Goal: Information Seeking & Learning: Get advice/opinions

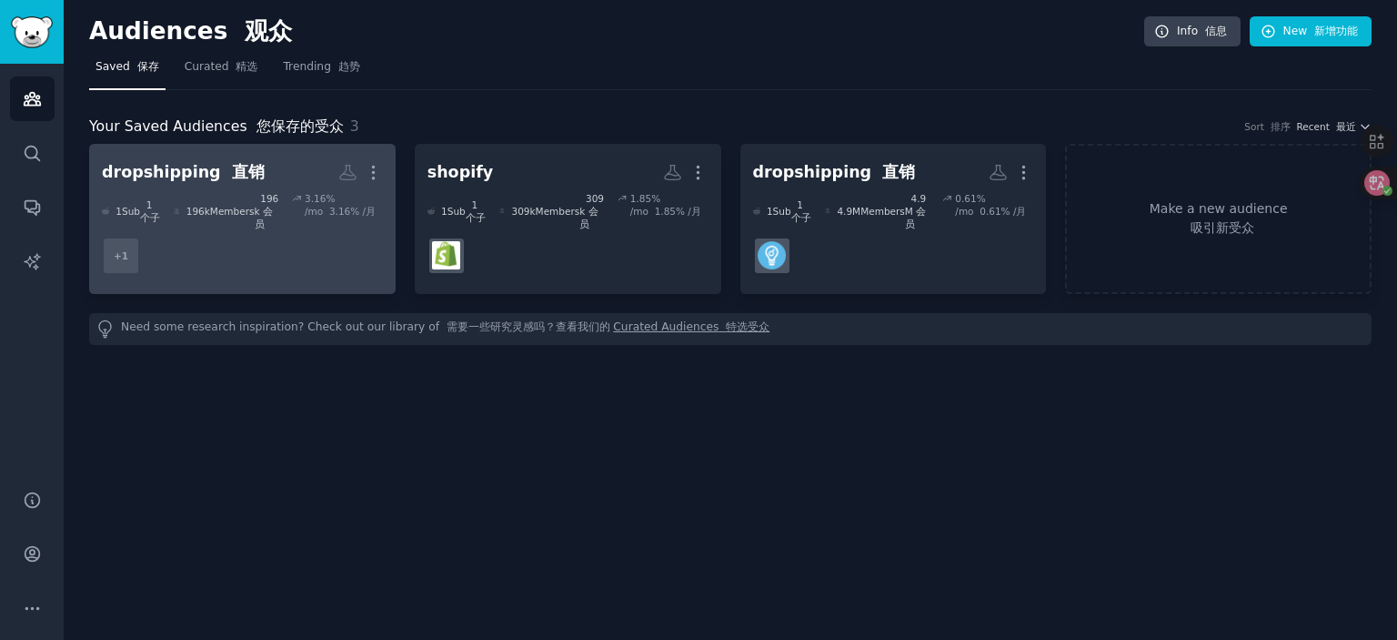
click at [311, 243] on dd "+ 1" at bounding box center [242, 255] width 281 height 51
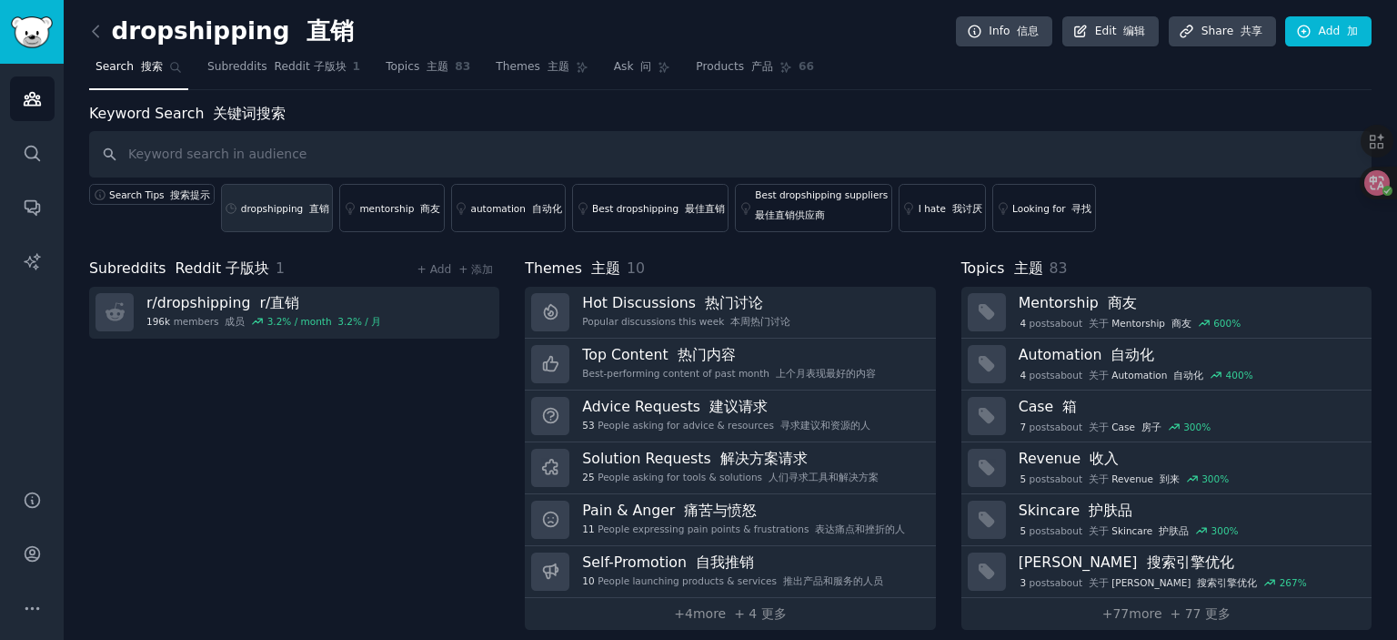
click at [277, 212] on div "dropshipping 直销" at bounding box center [285, 208] width 88 height 13
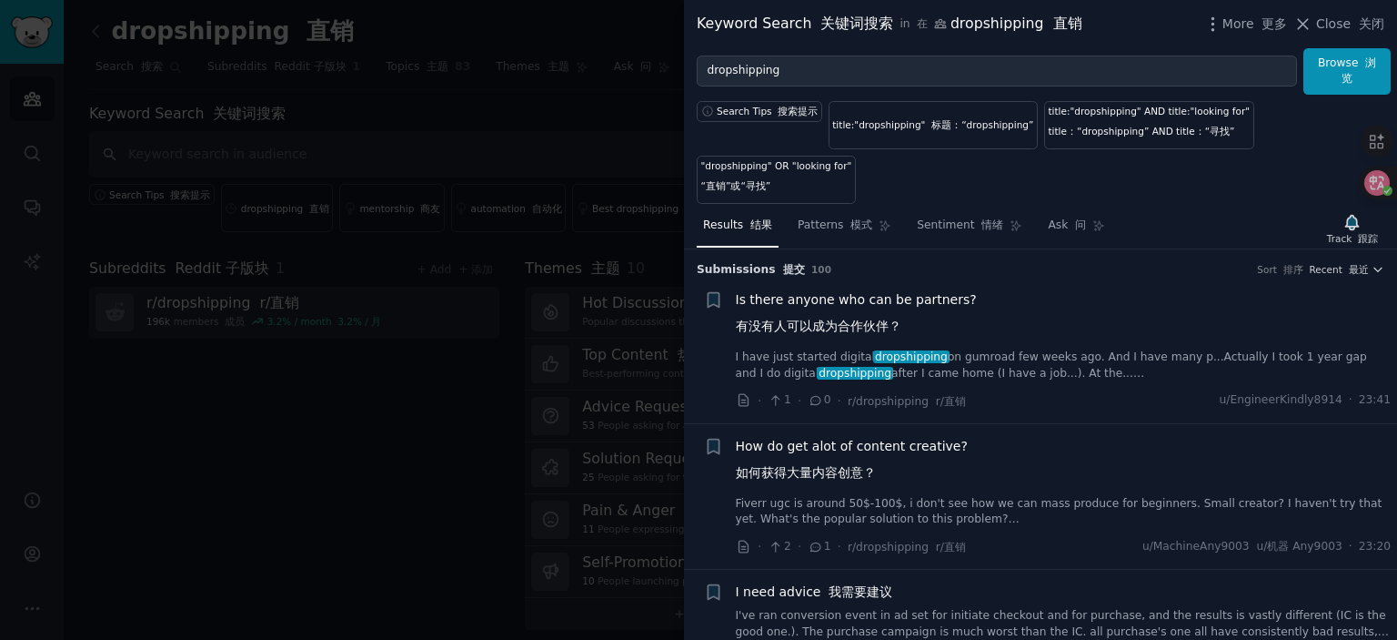
click at [832, 297] on span "Is there anyone who can be partners? 有没有人可以成为合作伙伴？" at bounding box center [856, 316] width 241 height 53
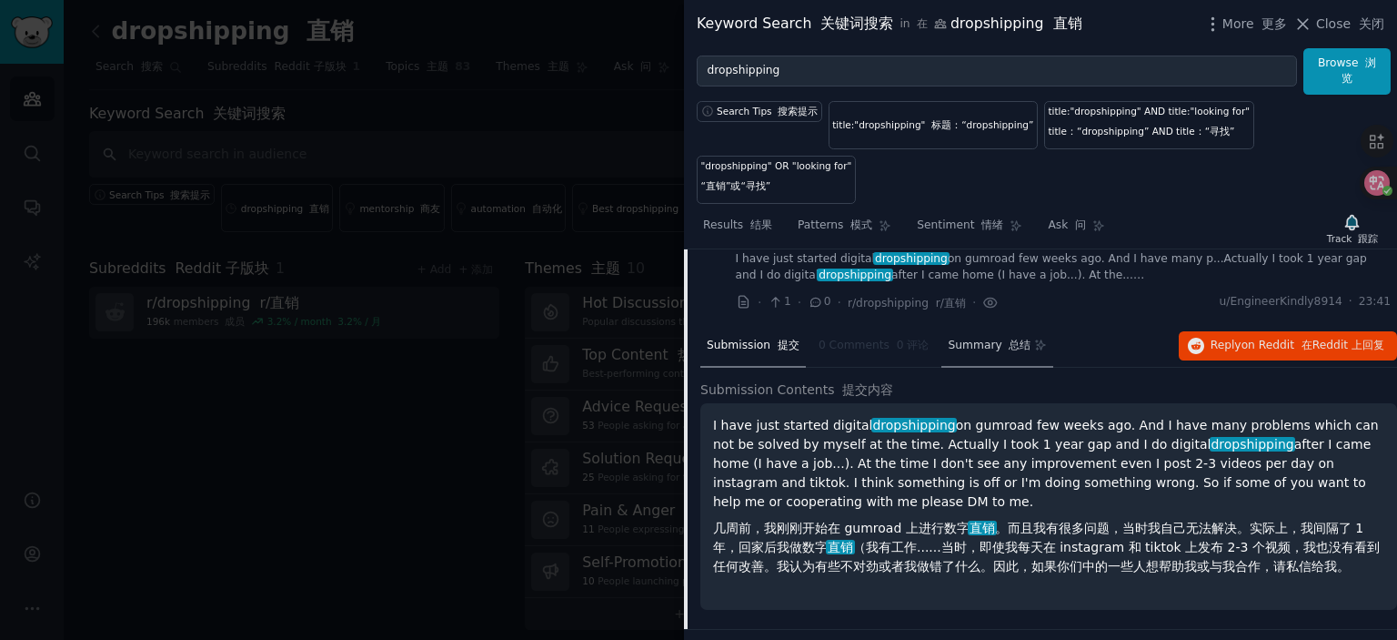
scroll to position [119, 0]
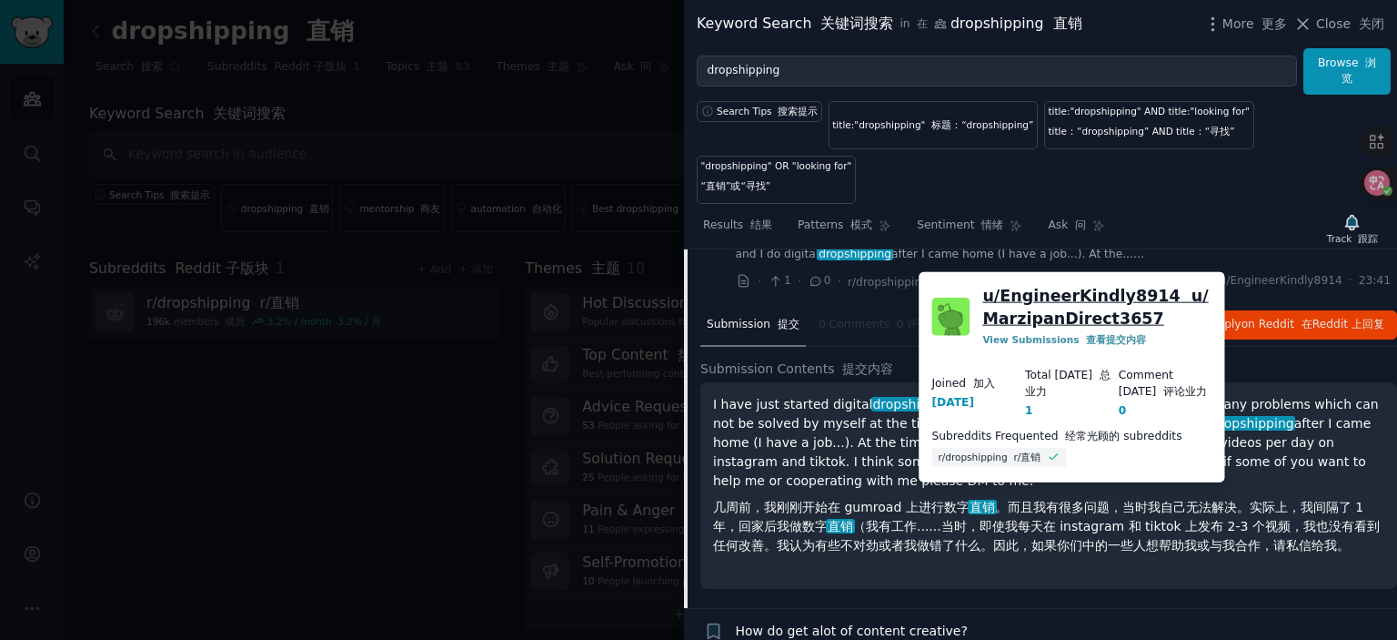
click at [1092, 302] on link "u/ EngineerKindly8914 u/MarzipanDirect3657" at bounding box center [1097, 307] width 229 height 45
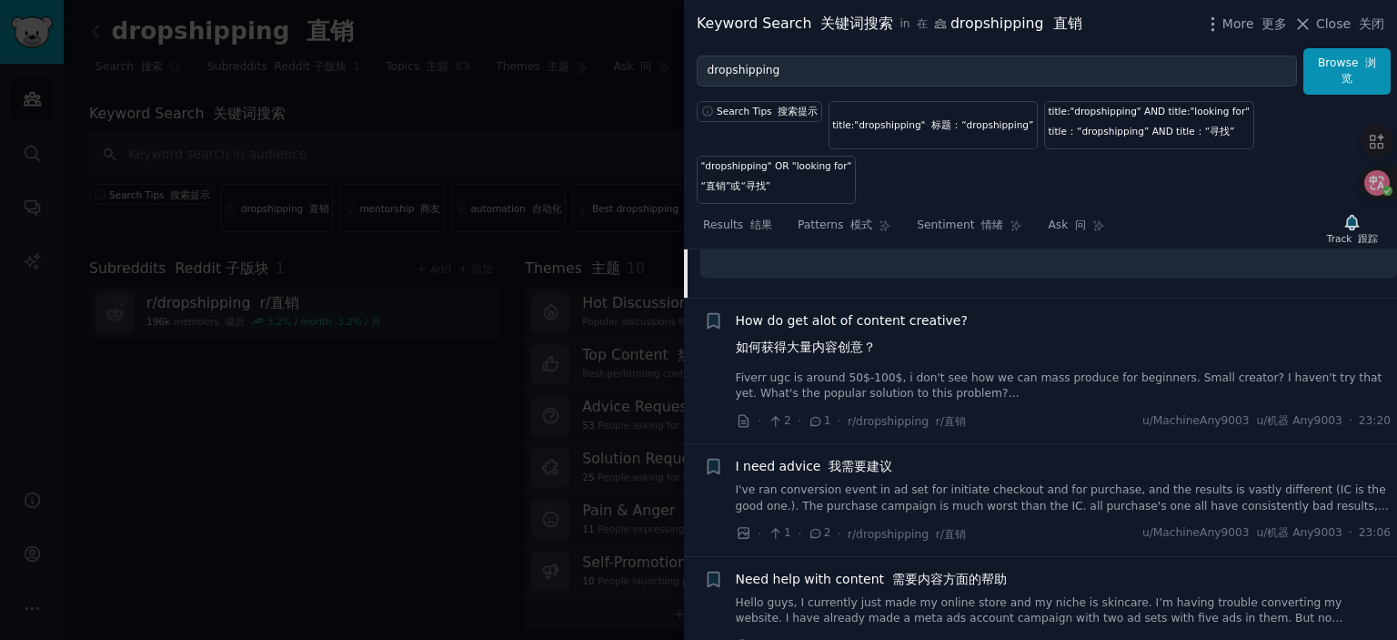
scroll to position [483, 0]
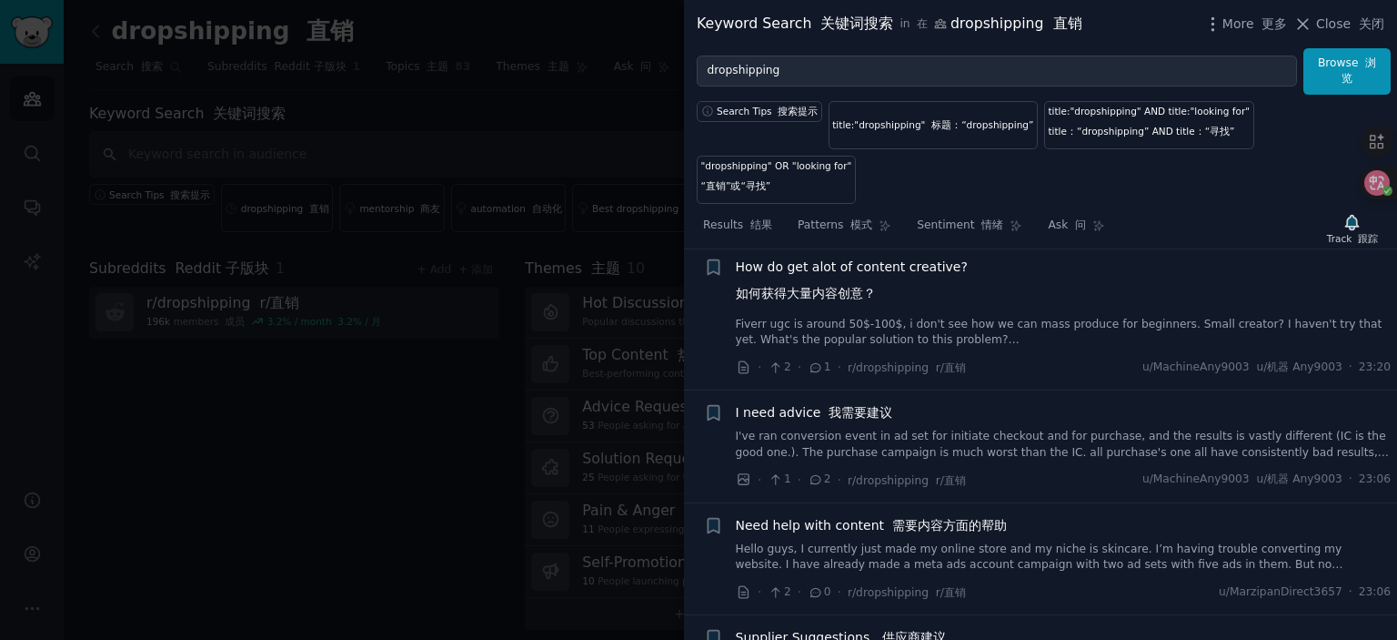
click at [832, 264] on span "How do get alot of content creative? 如何获得大量内容创意？" at bounding box center [852, 283] width 232 height 53
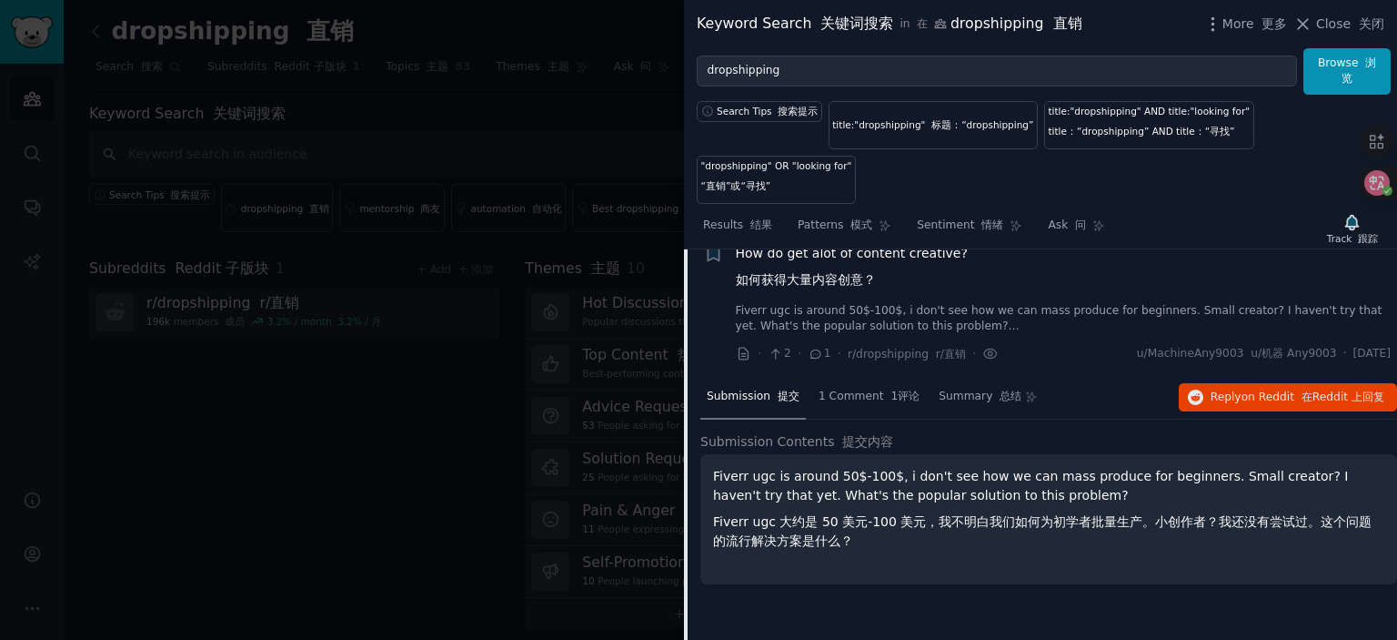
scroll to position [175, 0]
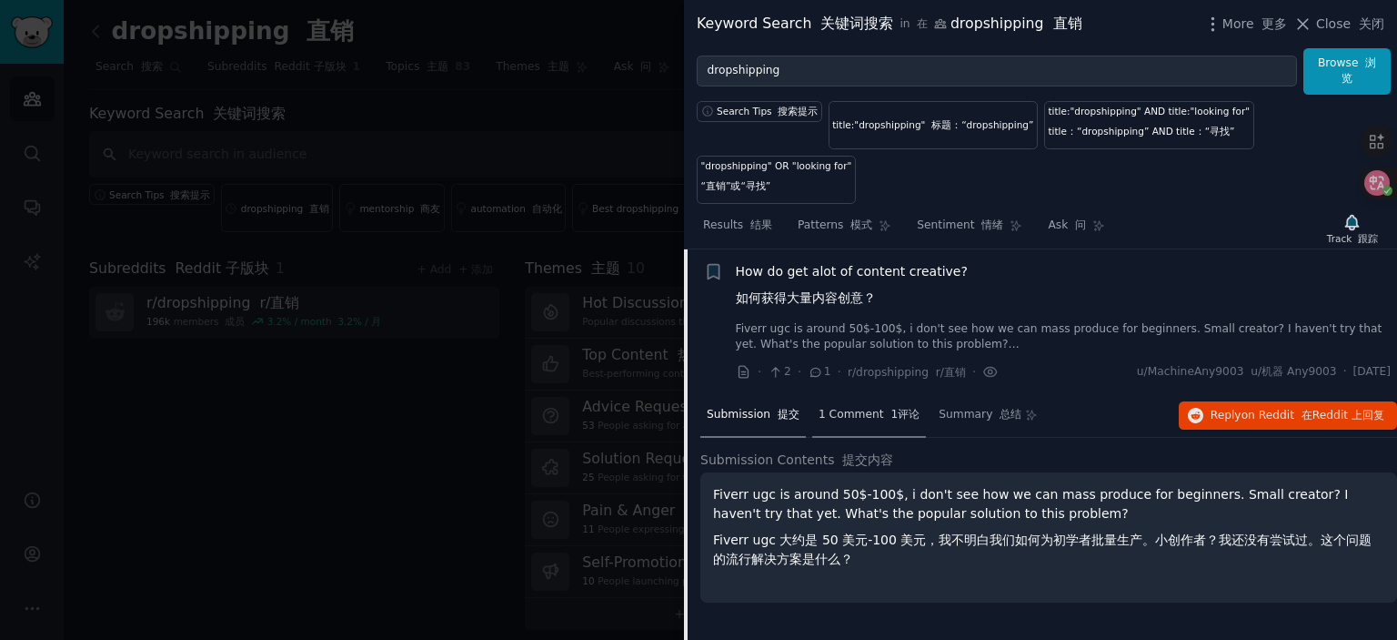
click at [856, 413] on span "1 Comment 1评论" at bounding box center [869, 415] width 101 height 16
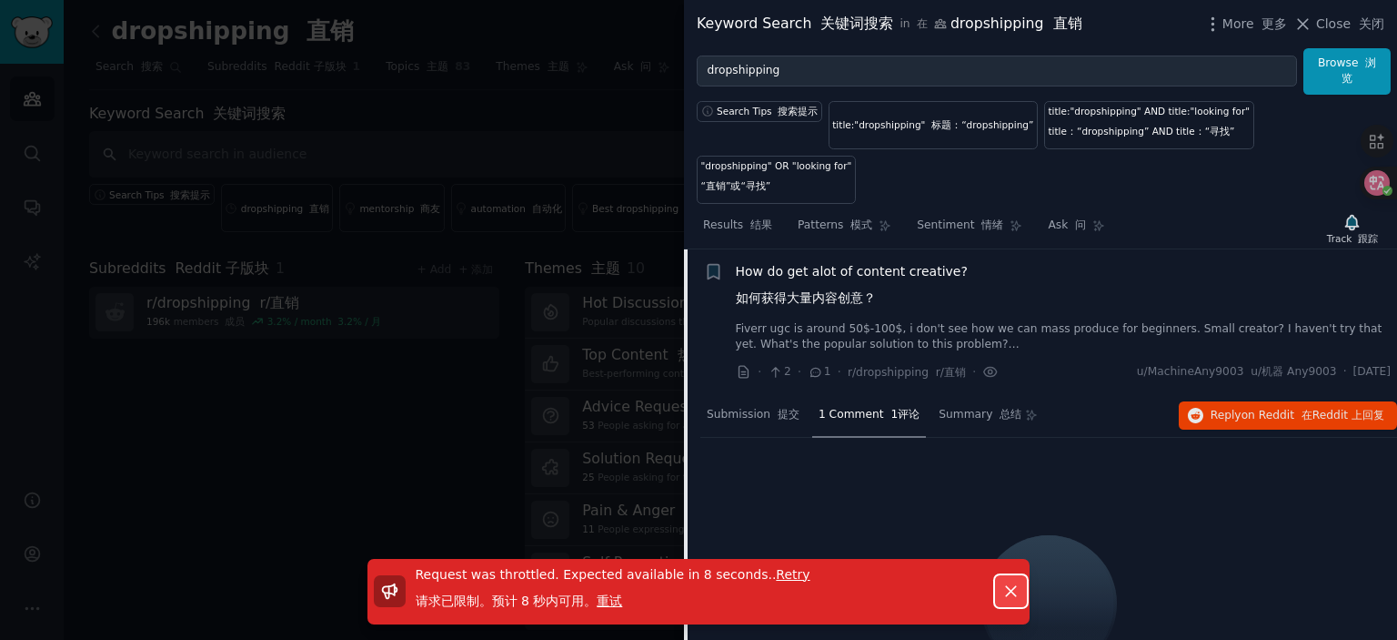
click at [1010, 590] on icon "button" at bounding box center [1011, 591] width 10 height 10
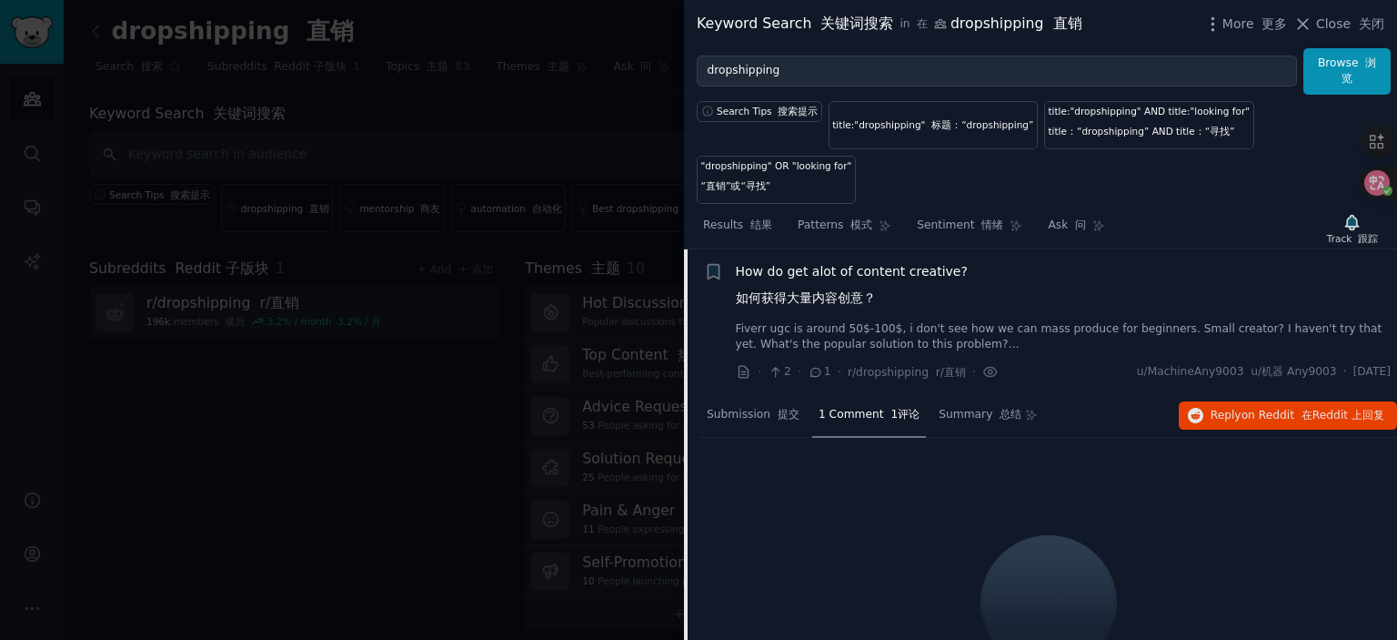
click at [862, 272] on span "How do get alot of content creative? 如何获得大量内容创意？" at bounding box center [852, 288] width 232 height 53
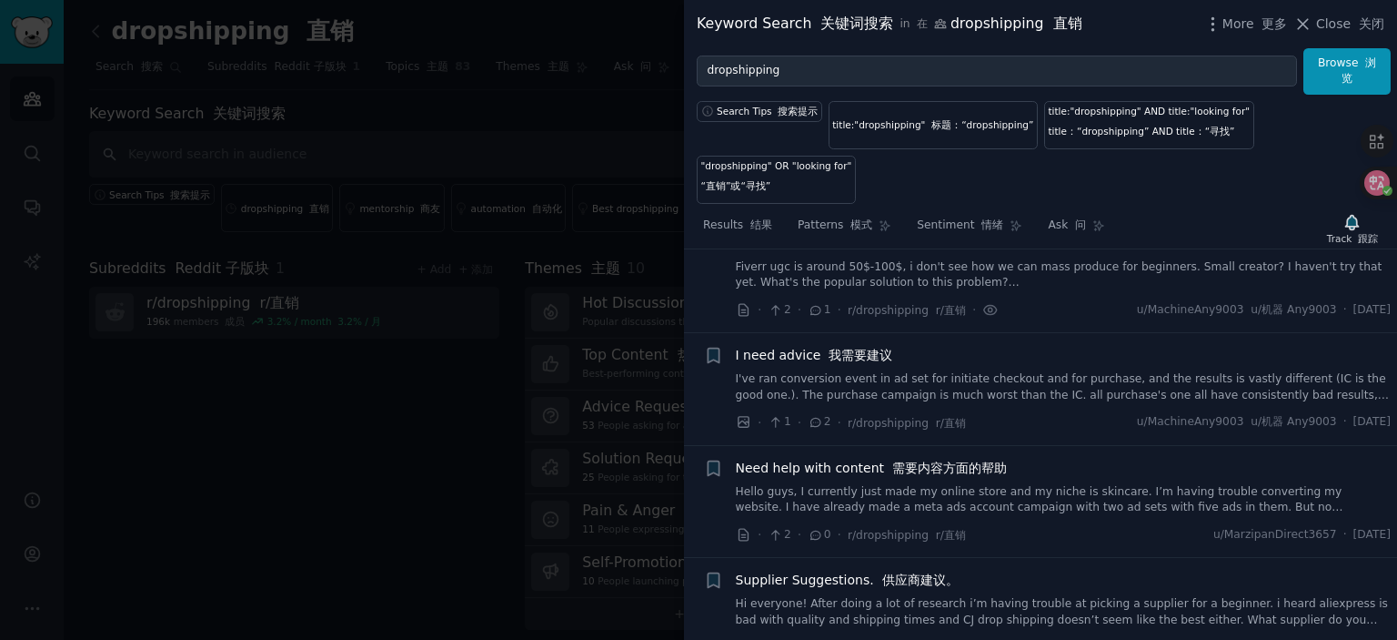
scroll to position [266, 0]
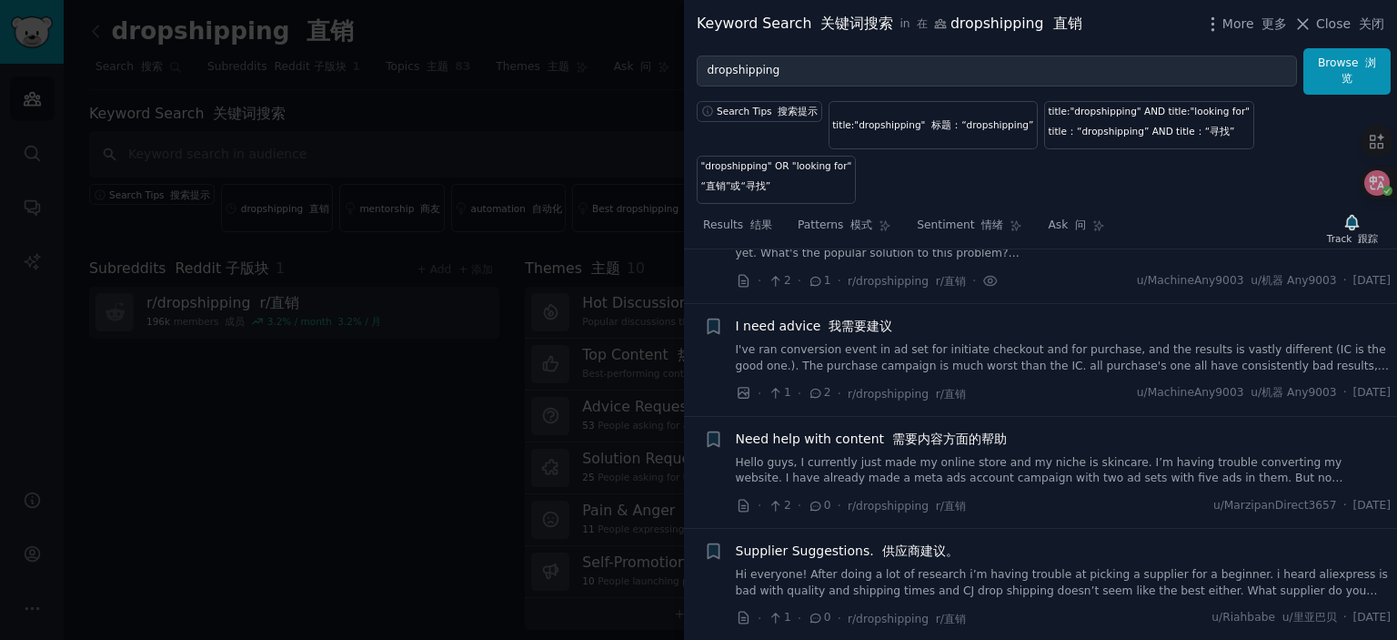
click at [791, 322] on span "I need advice 我需要建议" at bounding box center [814, 326] width 157 height 19
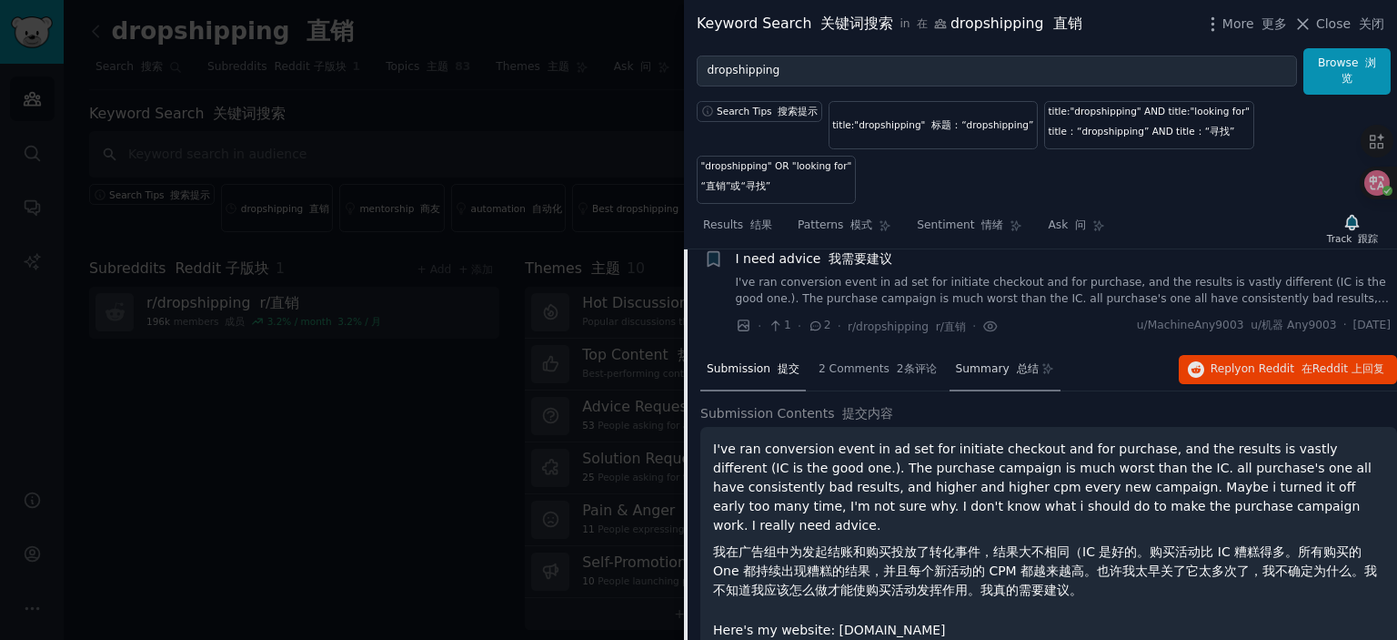
scroll to position [229, 0]
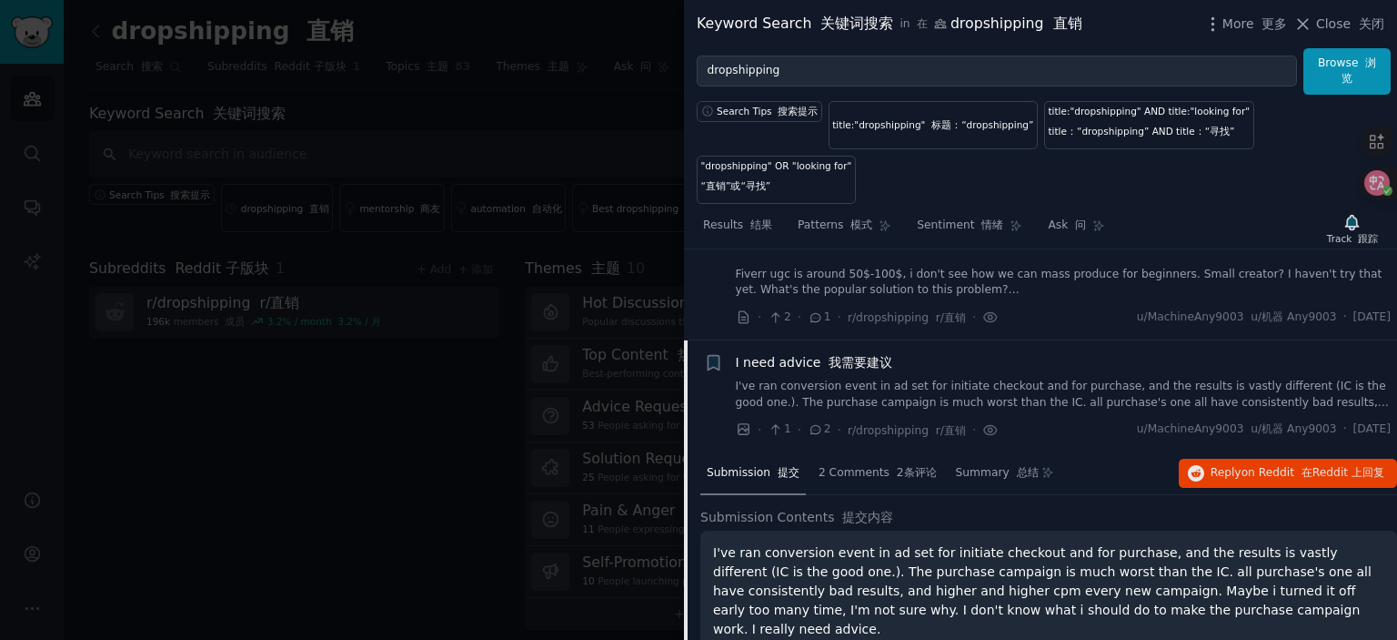
click at [835, 353] on span "I need advice 我需要建议" at bounding box center [814, 362] width 157 height 19
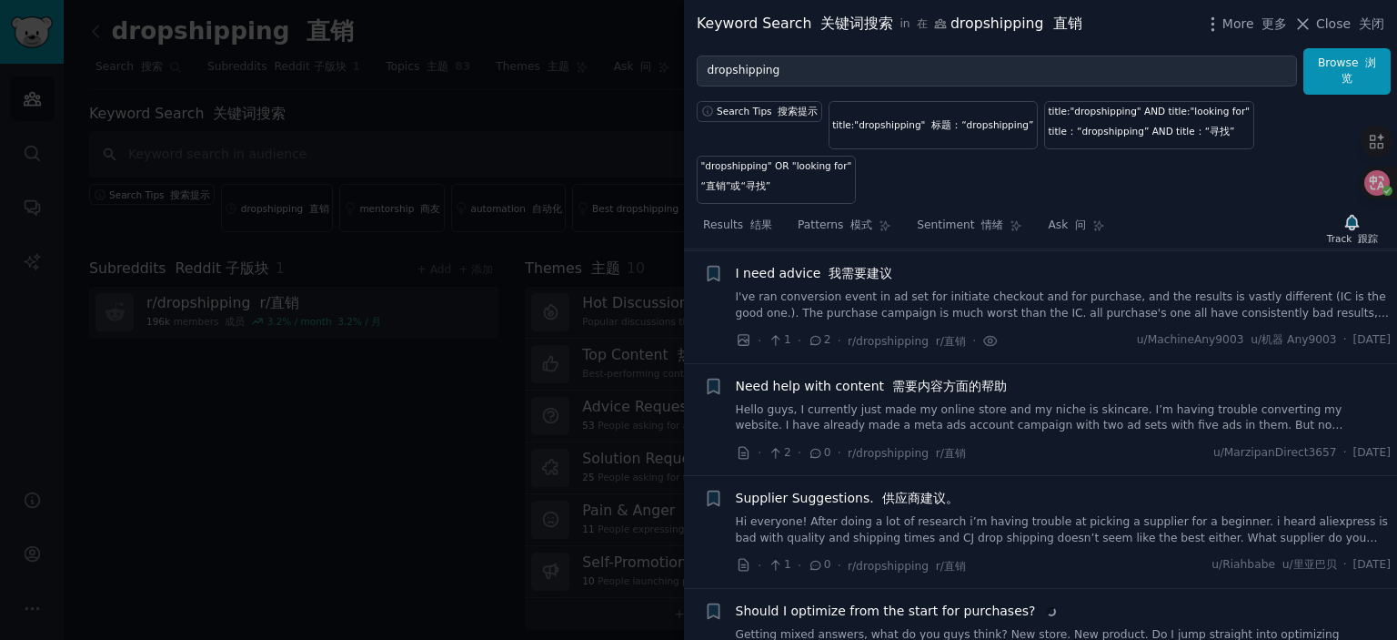
scroll to position [320, 0]
click at [853, 379] on span "Need help with content 需要内容方面的帮助" at bounding box center [871, 384] width 271 height 19
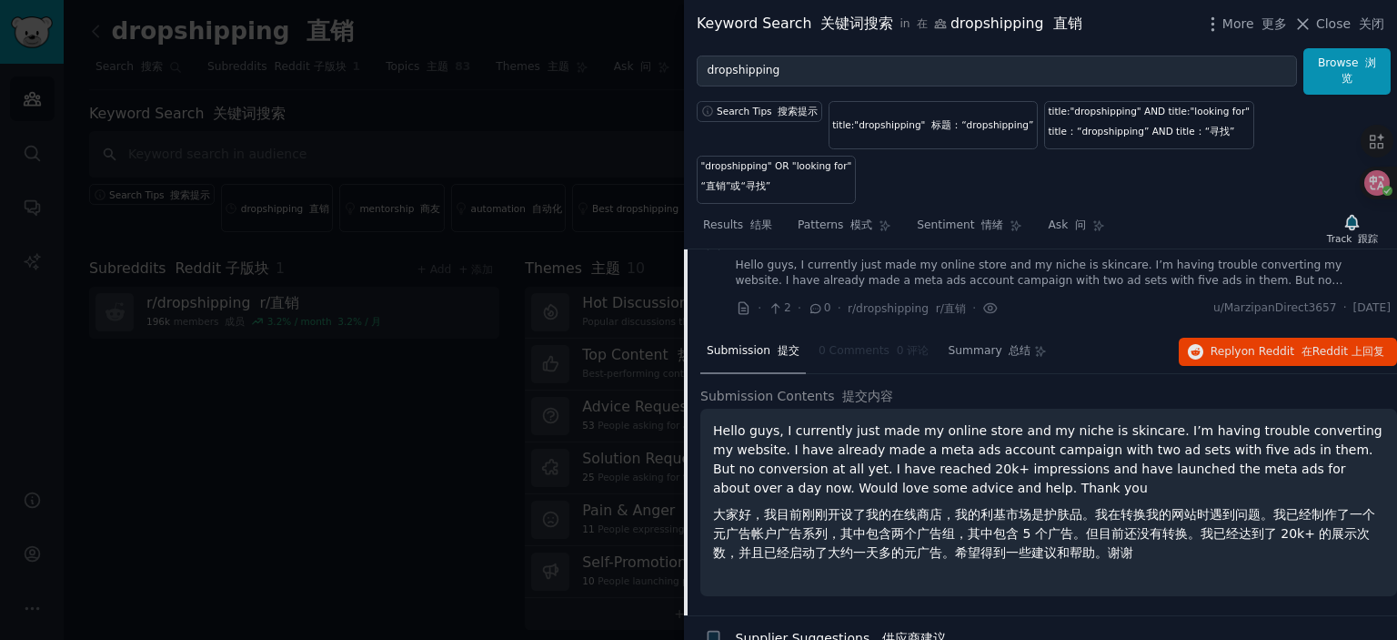
scroll to position [432, 0]
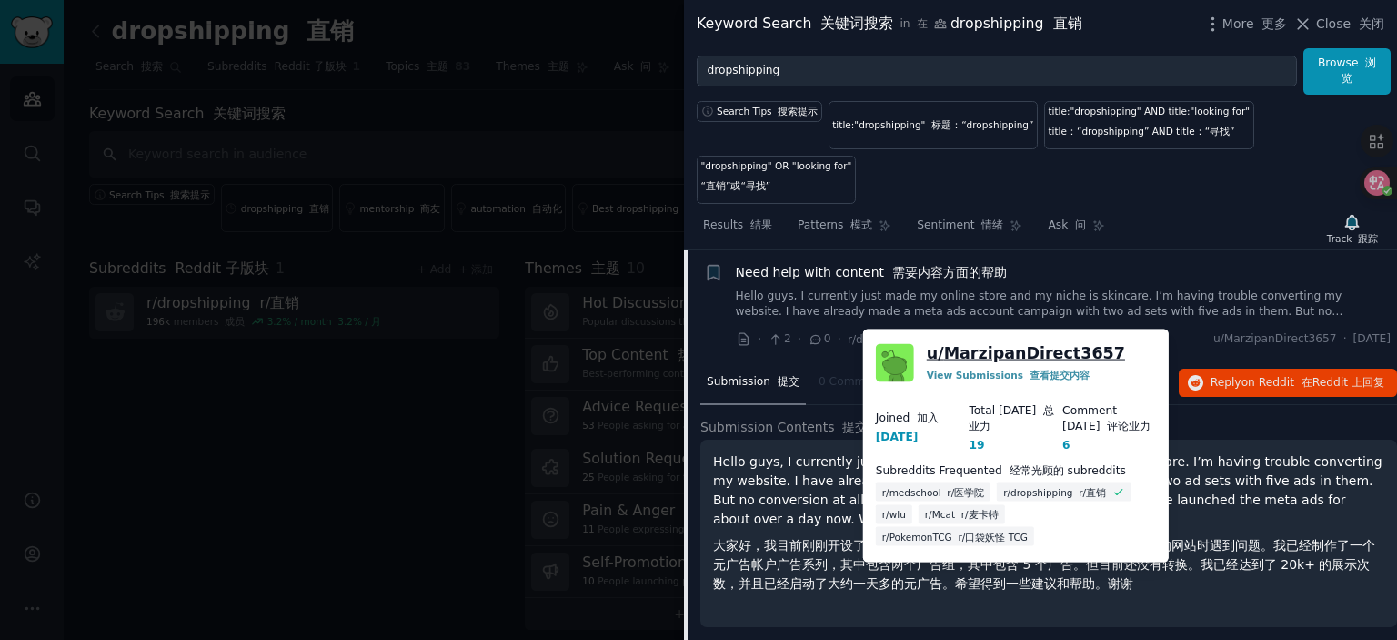
click at [1043, 352] on link "u/ MarzipanDirect3657" at bounding box center [1026, 353] width 198 height 23
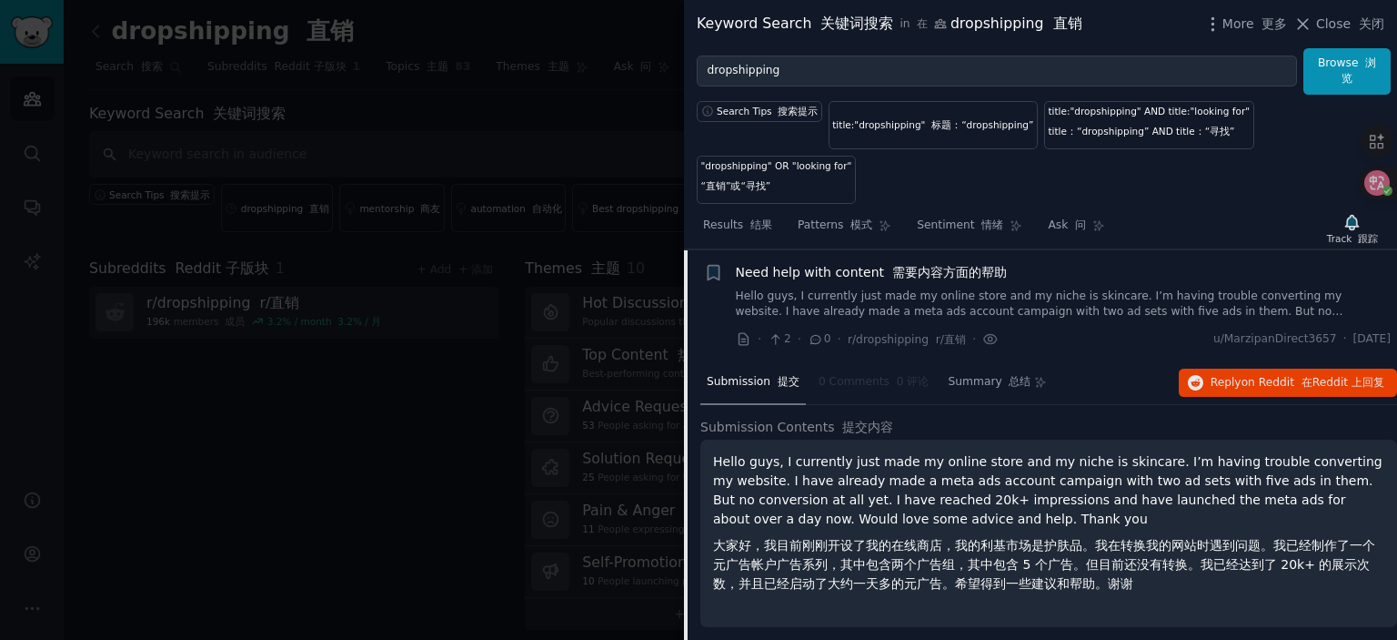
click at [852, 270] on span "Need help with content 需要内容方面的帮助" at bounding box center [871, 272] width 271 height 19
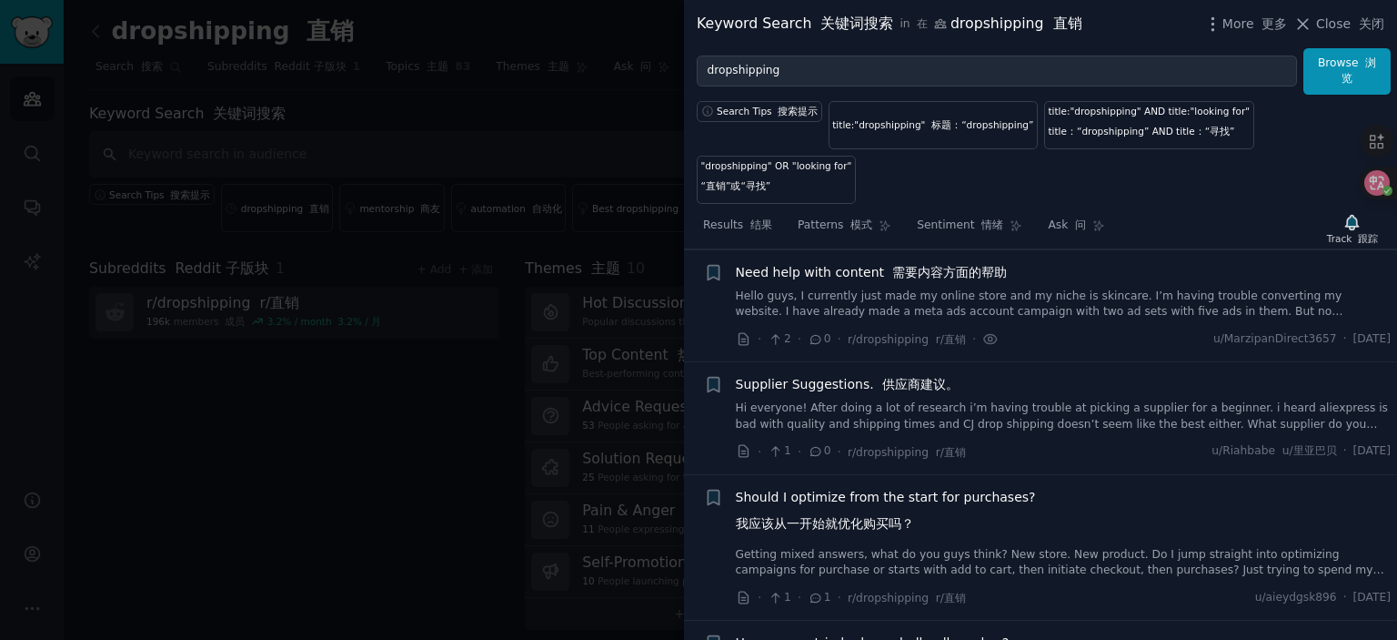
click at [815, 388] on span "Supplier Suggestions. 供应商建议。" at bounding box center [847, 384] width 223 height 19
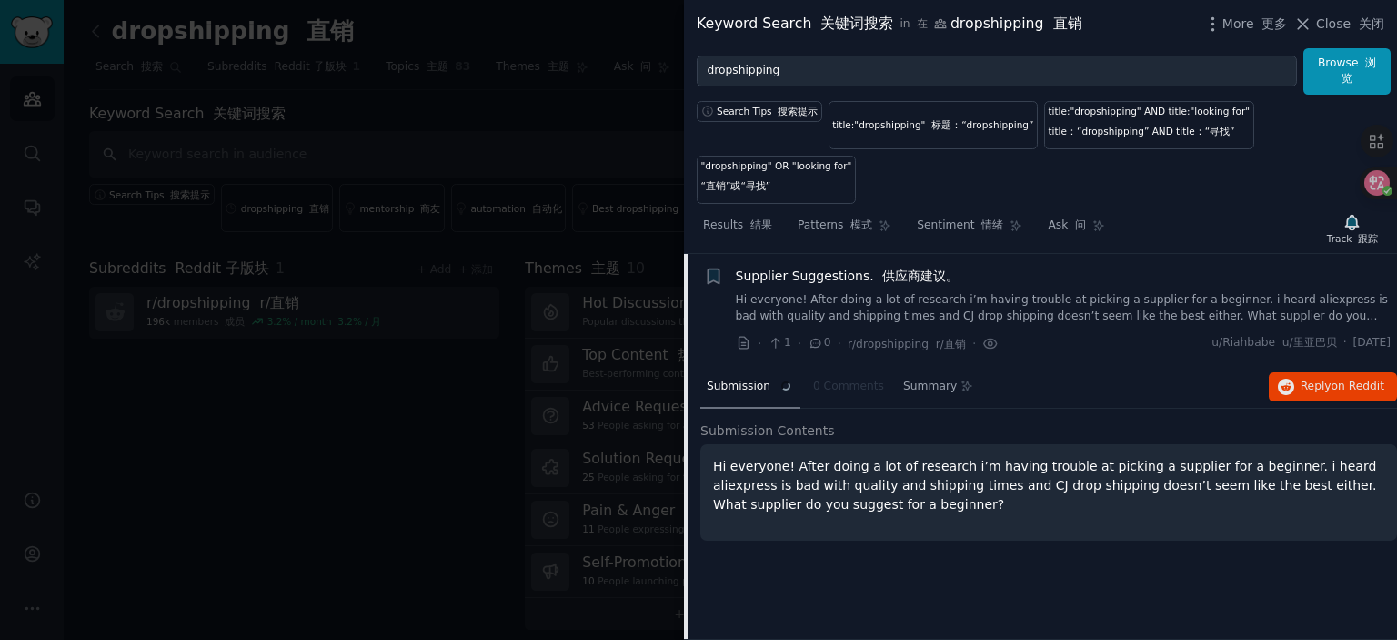
scroll to position [544, 0]
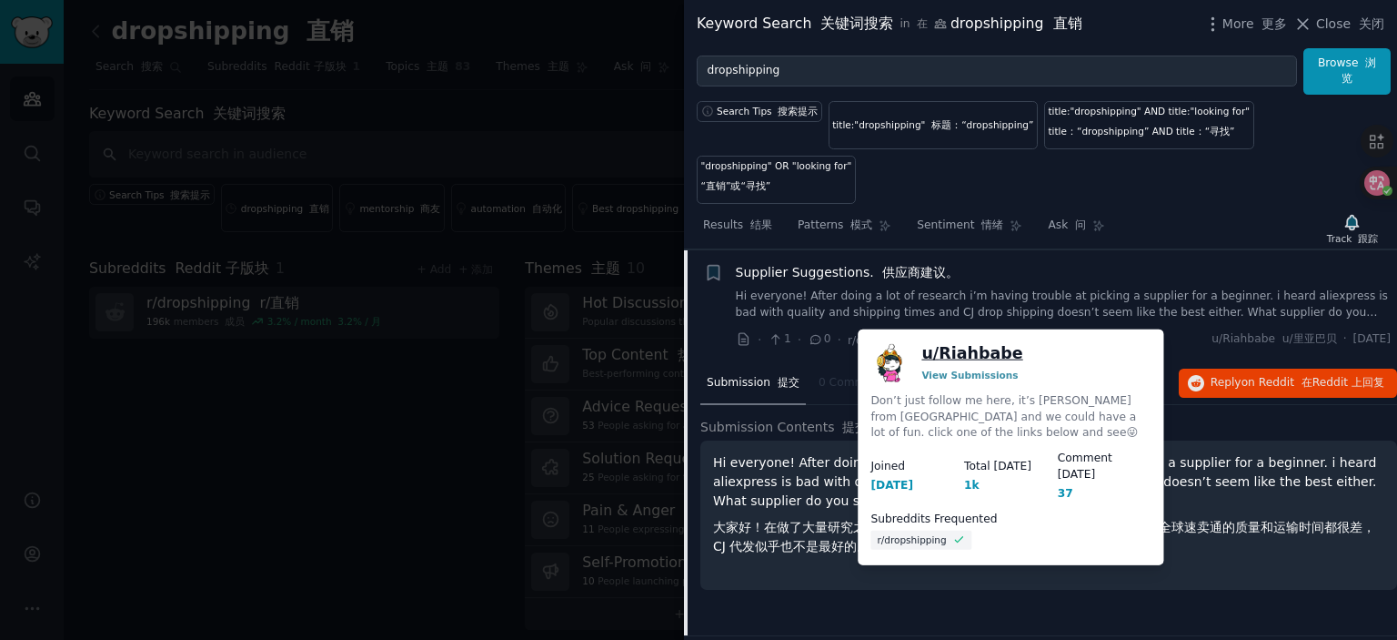
click at [983, 357] on link "u/ Riahbabe" at bounding box center [972, 353] width 101 height 23
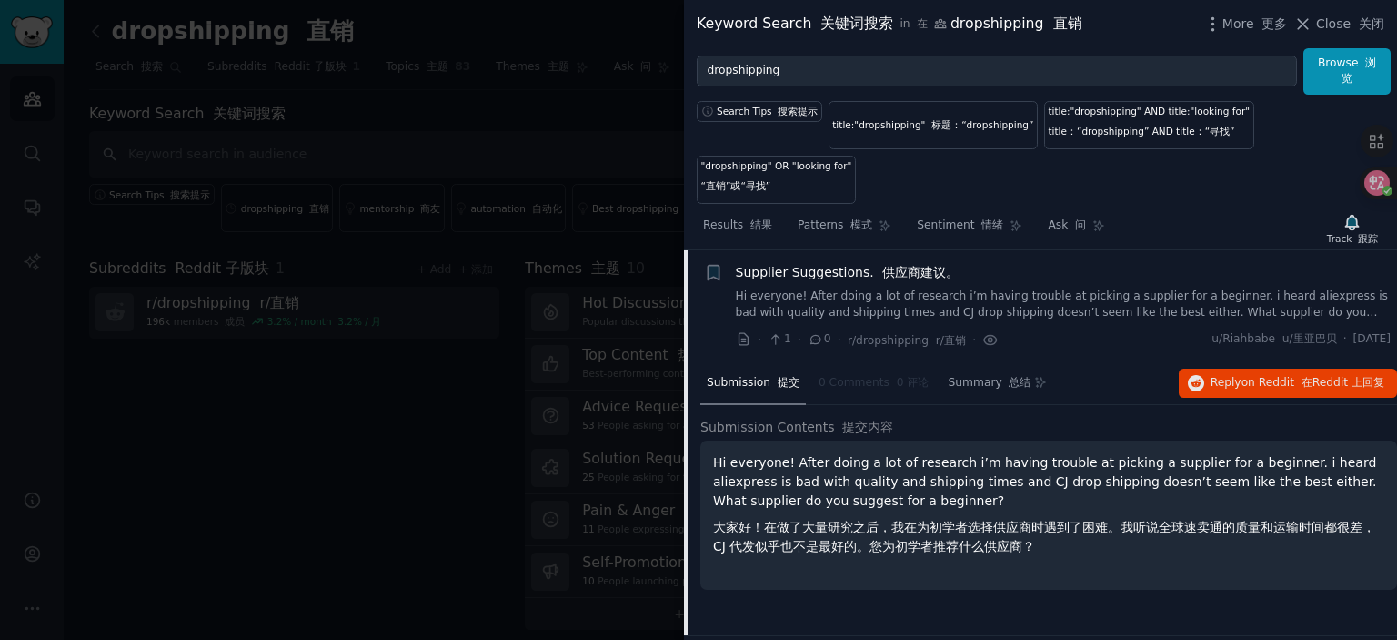
click at [882, 271] on font "供应商建议。" at bounding box center [920, 272] width 76 height 15
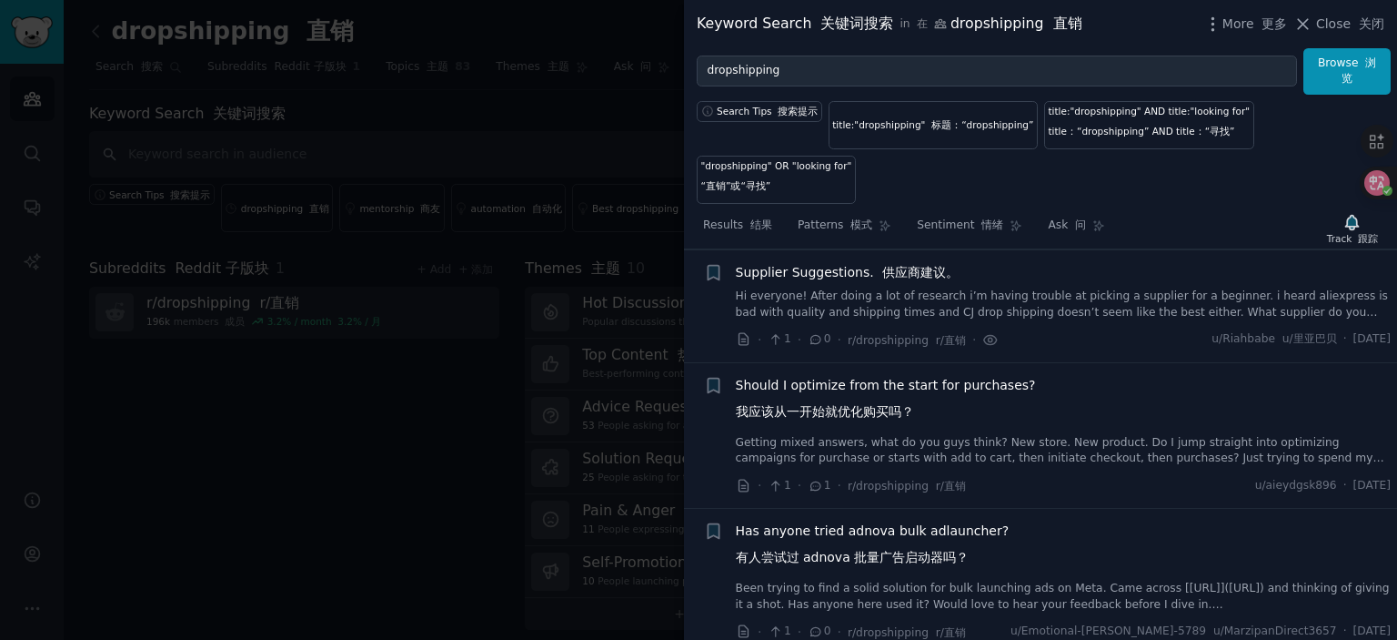
click at [927, 386] on span "Should I optimize from the start for purchases? 我应该从一开始就优化购买吗？" at bounding box center [886, 402] width 300 height 53
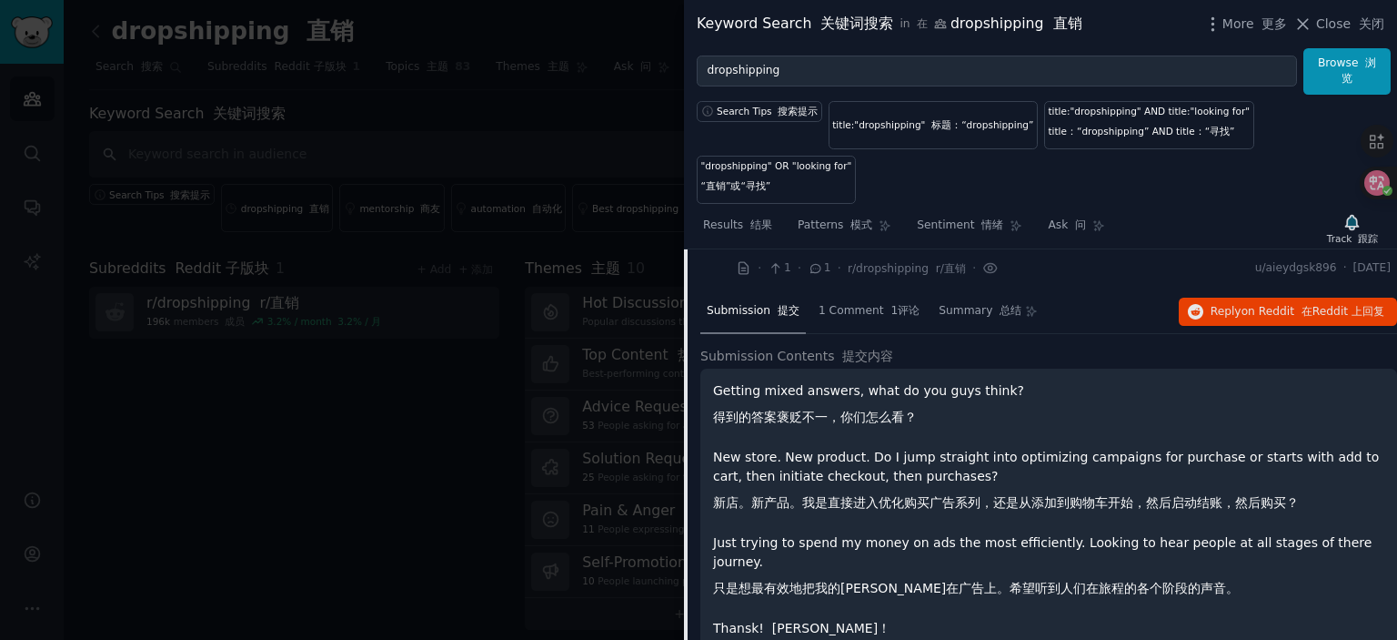
scroll to position [657, 0]
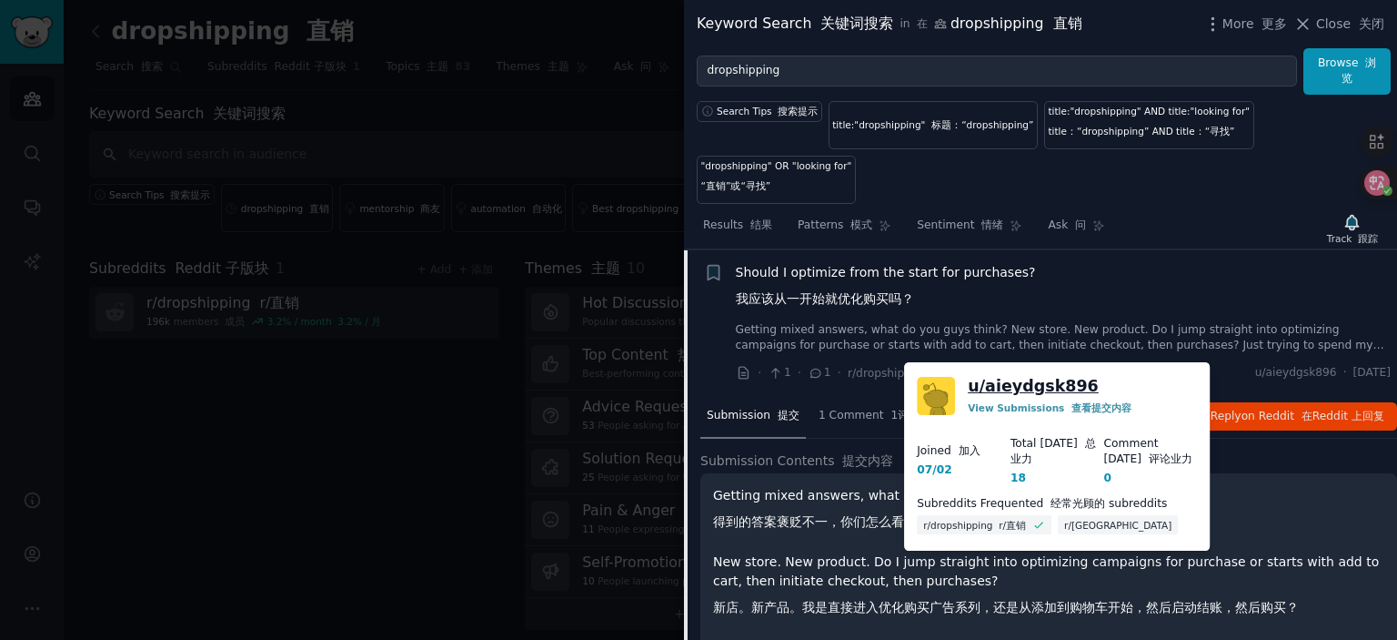
click at [1042, 385] on link "u/ aieydgsk896" at bounding box center [1033, 386] width 131 height 23
